Goal: Task Accomplishment & Management: Manage account settings

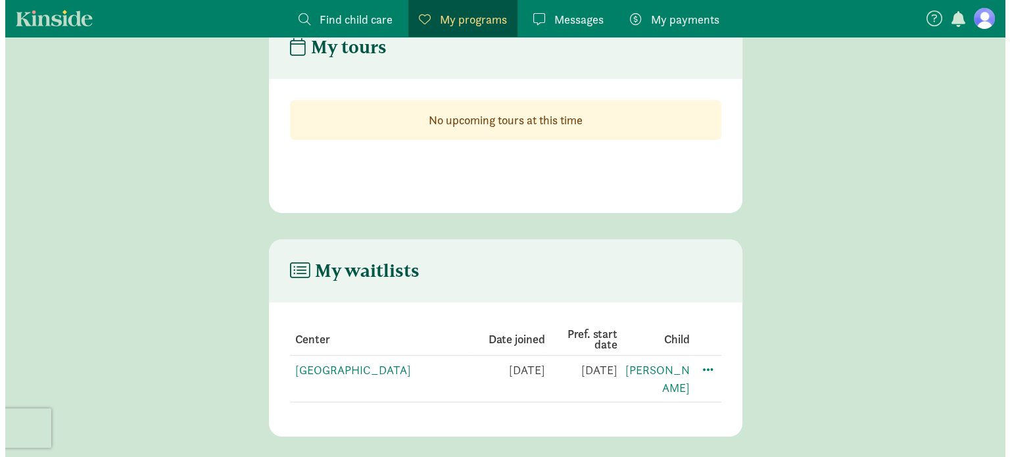
scroll to position [53, 0]
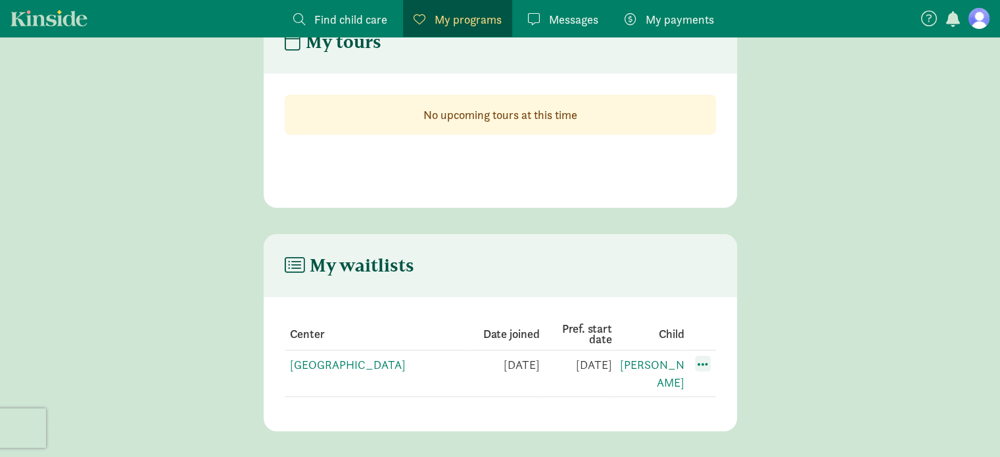
click at [704, 360] on span at bounding box center [703, 364] width 16 height 16
click at [734, 389] on div "Edit preferences" at bounding box center [749, 393] width 118 height 28
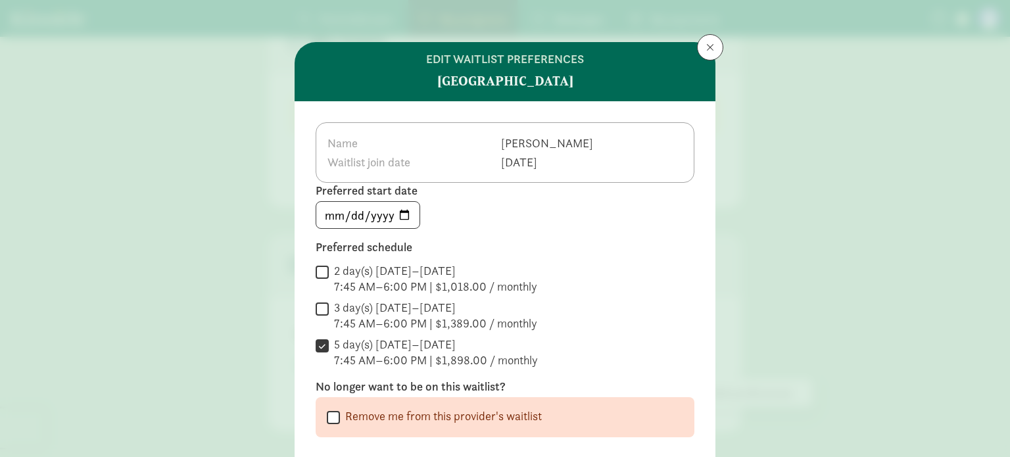
click at [332, 414] on input "Remove me from this provider's waitlist" at bounding box center [333, 417] width 13 height 18
checkbox input "true"
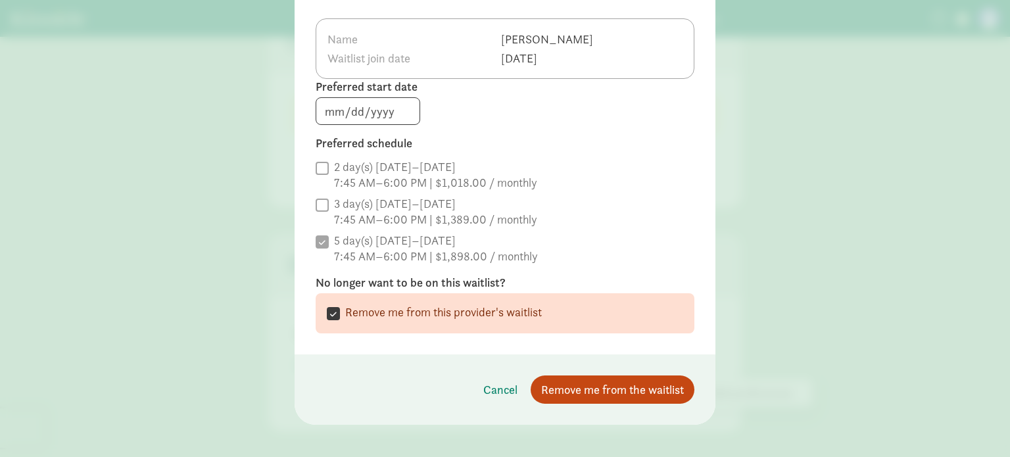
scroll to position [113, 0]
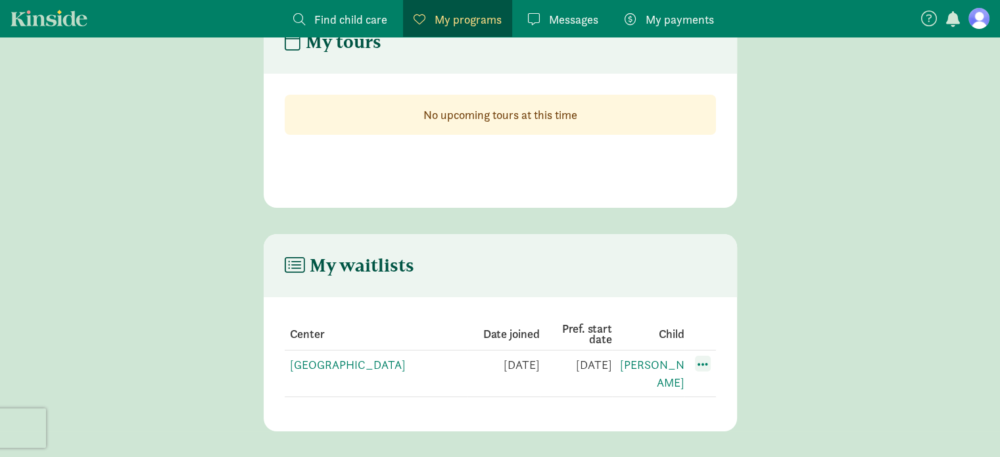
click at [707, 366] on span at bounding box center [703, 364] width 16 height 16
click at [724, 390] on div "Edit preferences" at bounding box center [749, 393] width 118 height 28
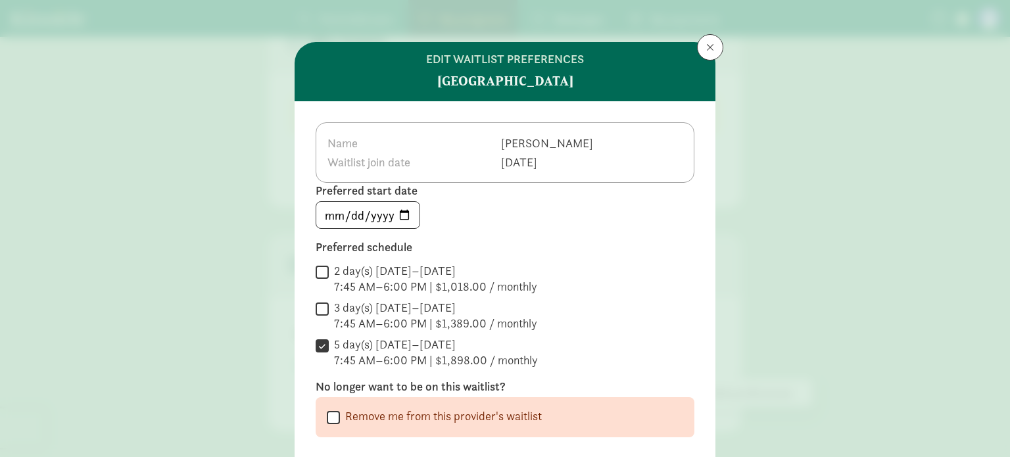
click at [327, 415] on input "Remove me from this provider's waitlist" at bounding box center [333, 417] width 13 height 18
checkbox input "true"
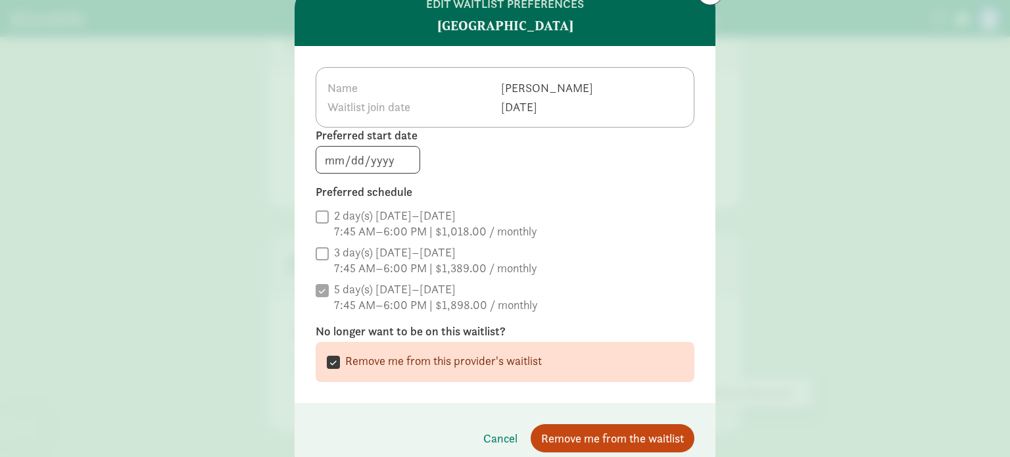
scroll to position [57, 0]
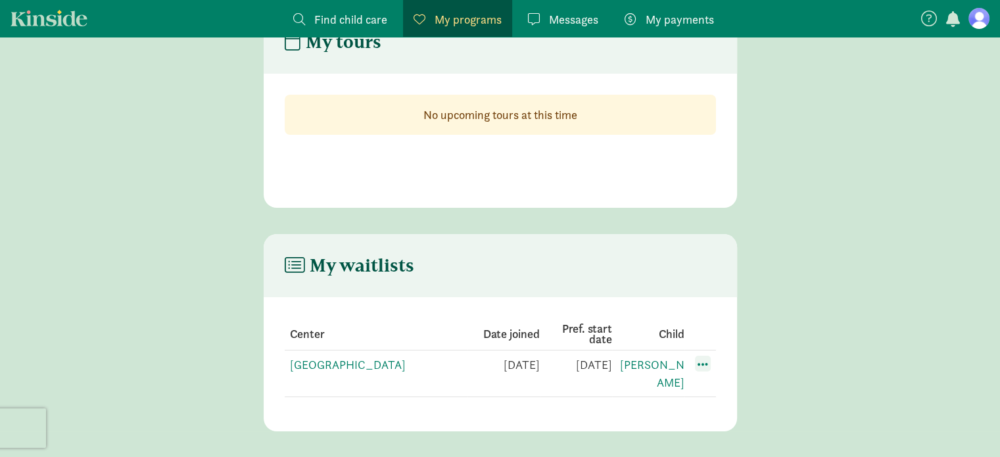
click at [700, 360] on span at bounding box center [703, 364] width 16 height 16
click at [731, 389] on div "Edit preferences" at bounding box center [749, 393] width 118 height 28
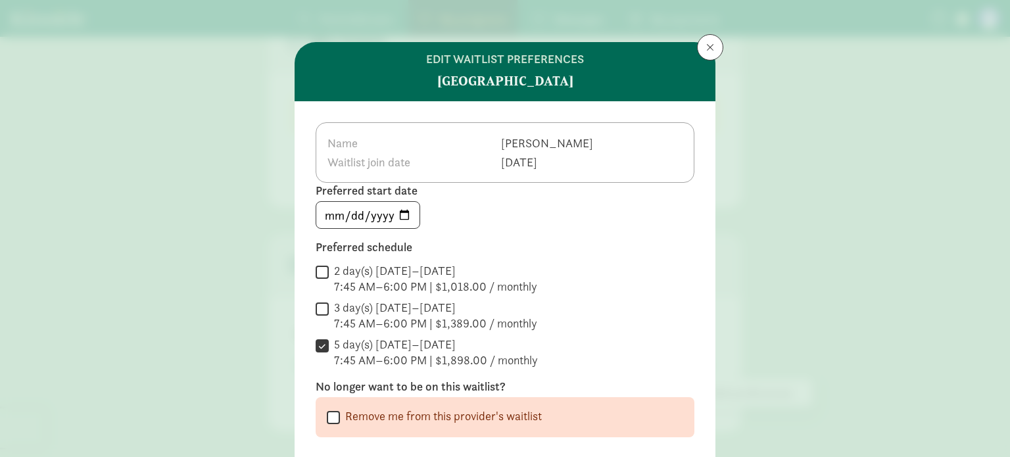
click at [327, 417] on input "Remove me from this provider's waitlist" at bounding box center [333, 417] width 13 height 18
checkbox input "true"
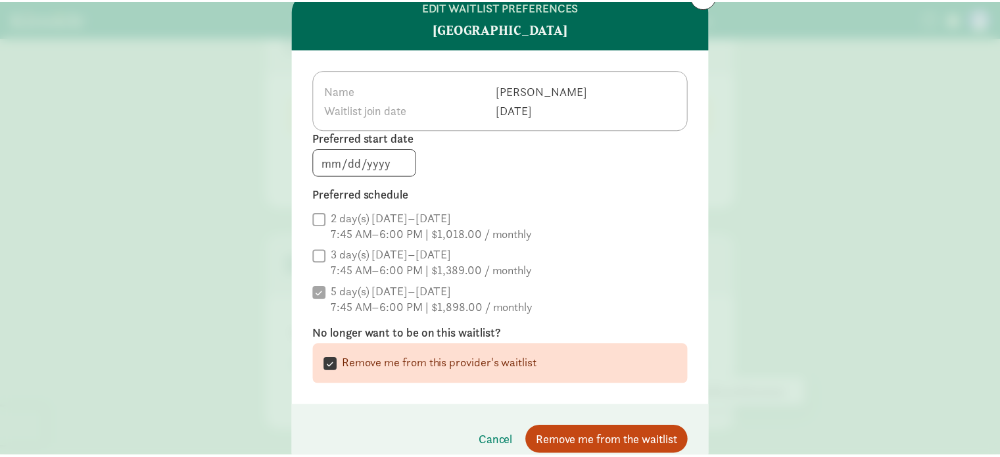
scroll to position [79, 0]
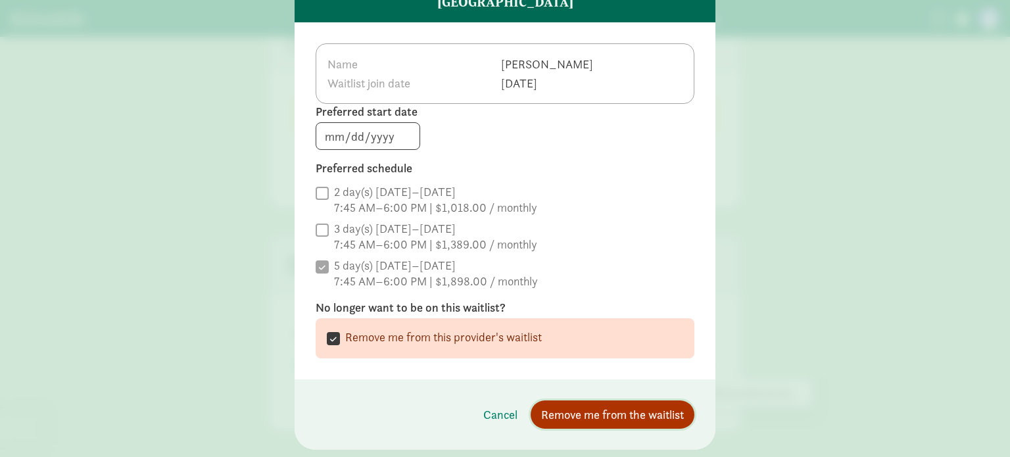
click at [626, 415] on span "Remove me from the waitlist" at bounding box center [612, 415] width 143 height 18
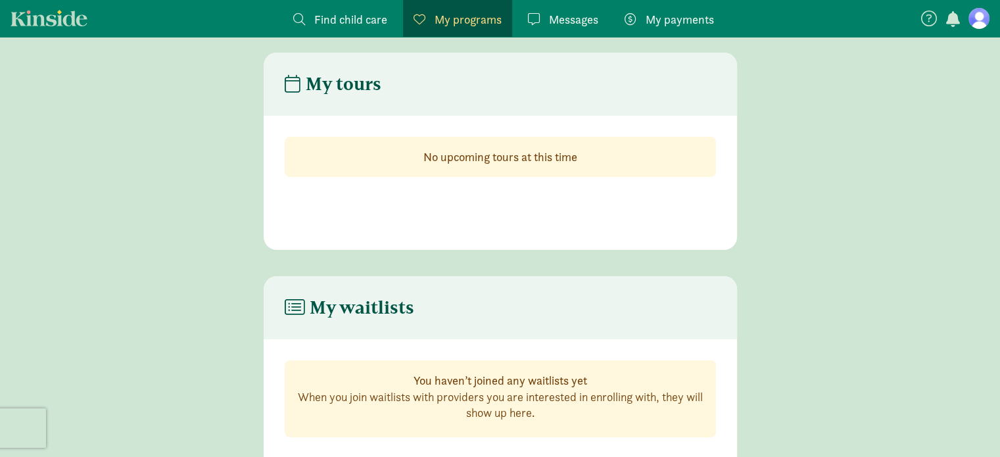
scroll to position [0, 0]
